Goal: Transaction & Acquisition: Subscribe to service/newsletter

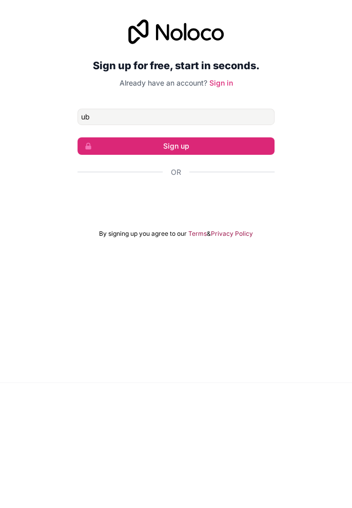
type input "u"
click at [105, 281] on button "Sign up" at bounding box center [175, 271] width 197 height 17
click at [236, 281] on button "Sign up" at bounding box center [175, 271] width 197 height 17
click at [239, 281] on button "Sign up" at bounding box center [175, 271] width 197 height 17
click at [238, 281] on button "Sign up" at bounding box center [175, 271] width 197 height 17
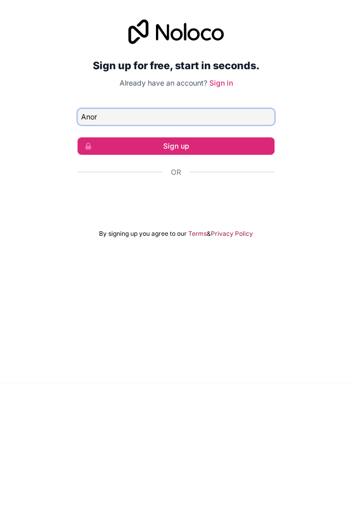
click at [249, 251] on input "Anor" at bounding box center [175, 242] width 197 height 16
type input "A"
type input "555"
click at [77, 263] on button "Sign up" at bounding box center [175, 271] width 197 height 17
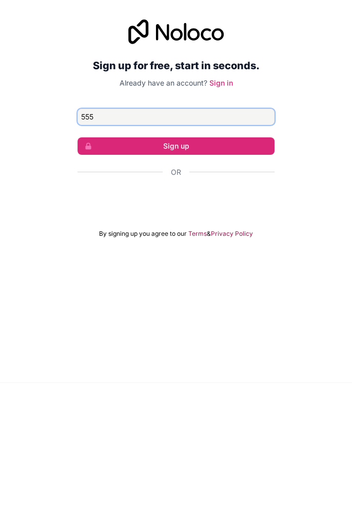
click at [77, 263] on button "Sign up" at bounding box center [175, 271] width 197 height 17
click at [245, 281] on button "Sign up" at bounding box center [175, 271] width 197 height 17
